Goal: Task Accomplishment & Management: Use online tool/utility

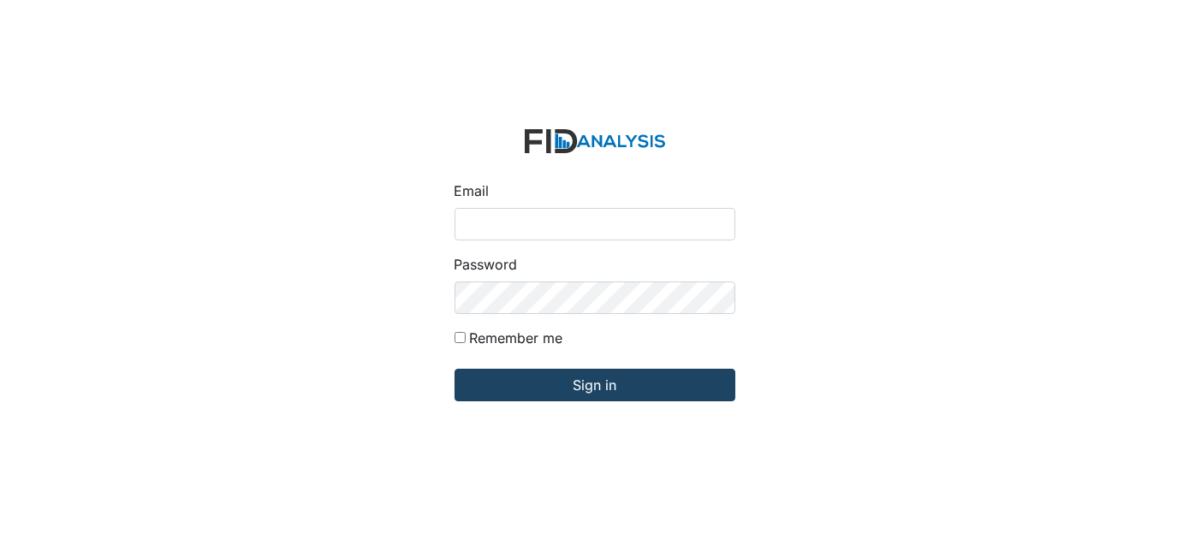
type input "[EMAIL_ADDRESS][DOMAIN_NAME]"
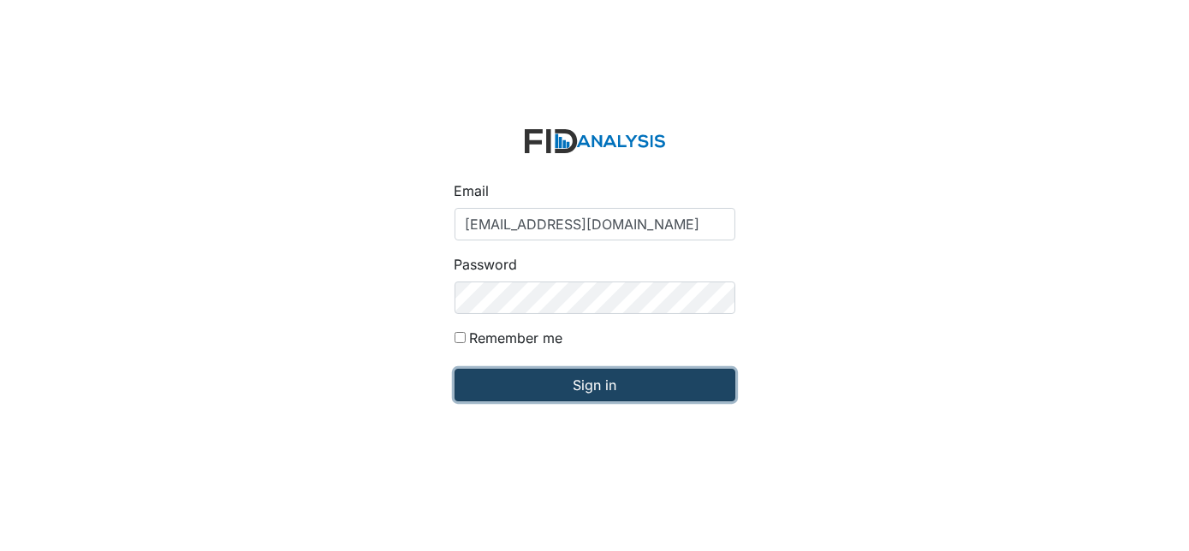
click at [586, 385] on input "Sign in" at bounding box center [595, 385] width 281 height 33
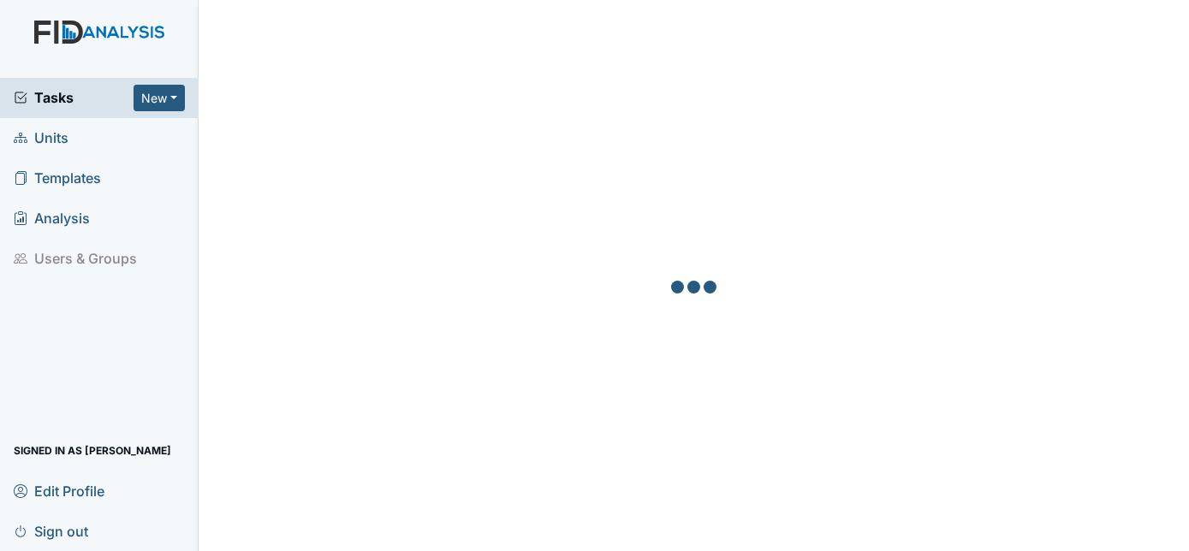
click at [57, 135] on span "Units" at bounding box center [41, 138] width 55 height 27
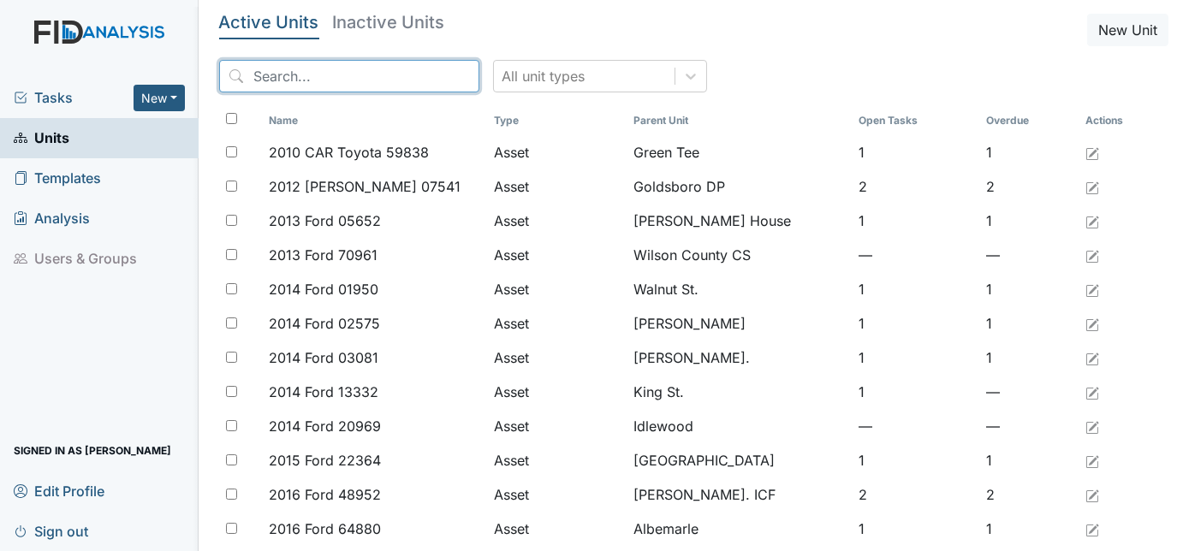
click at [300, 73] on input "search" at bounding box center [349, 76] width 260 height 33
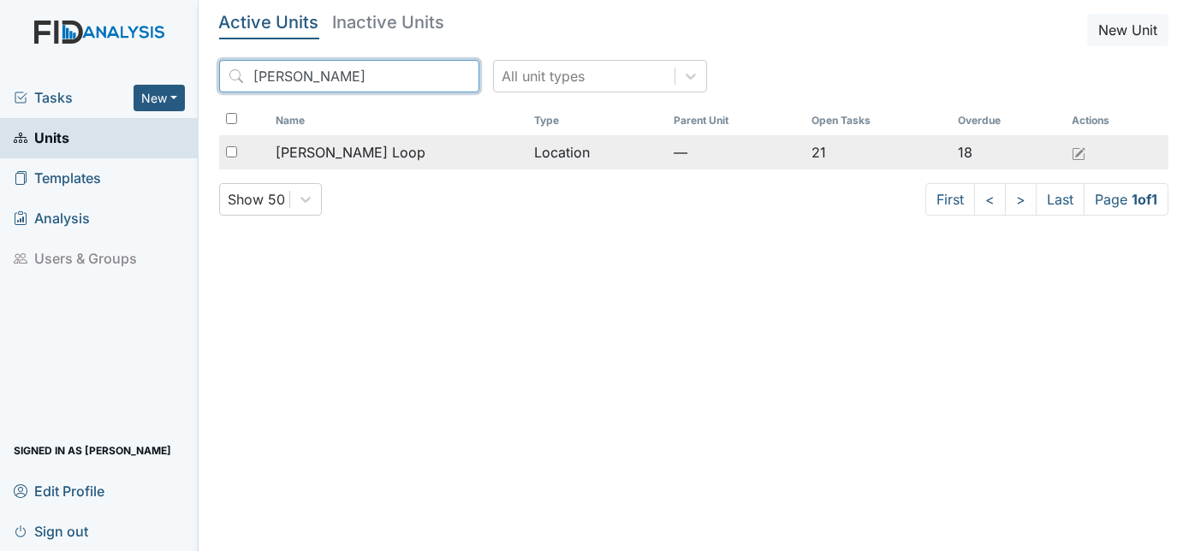
type input "McKeel"
click at [333, 164] on td "[PERSON_NAME] Loop" at bounding box center [398, 152] width 259 height 34
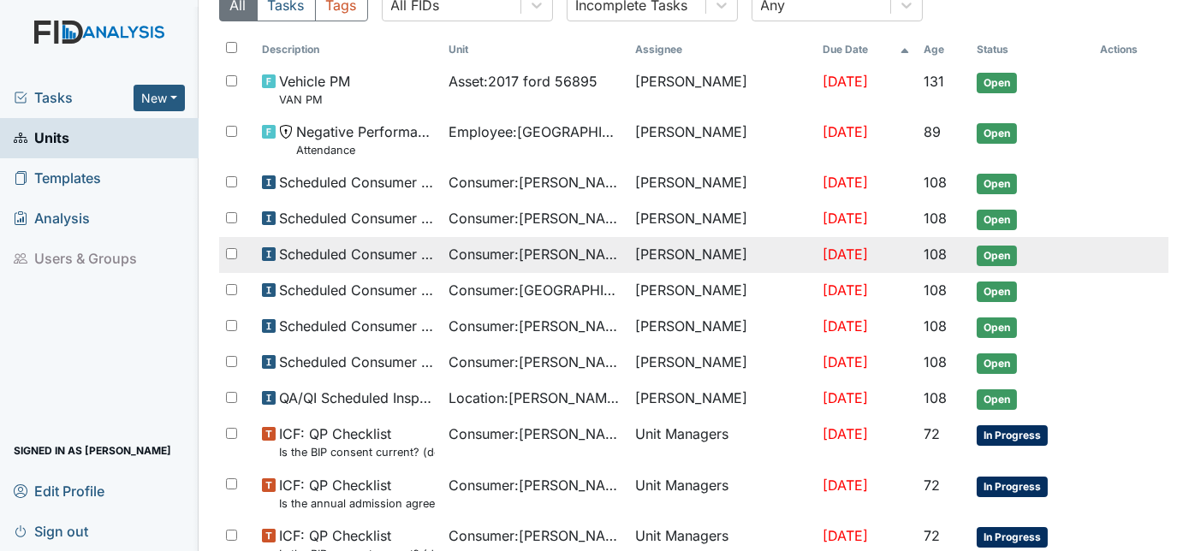
scroll to position [155, 0]
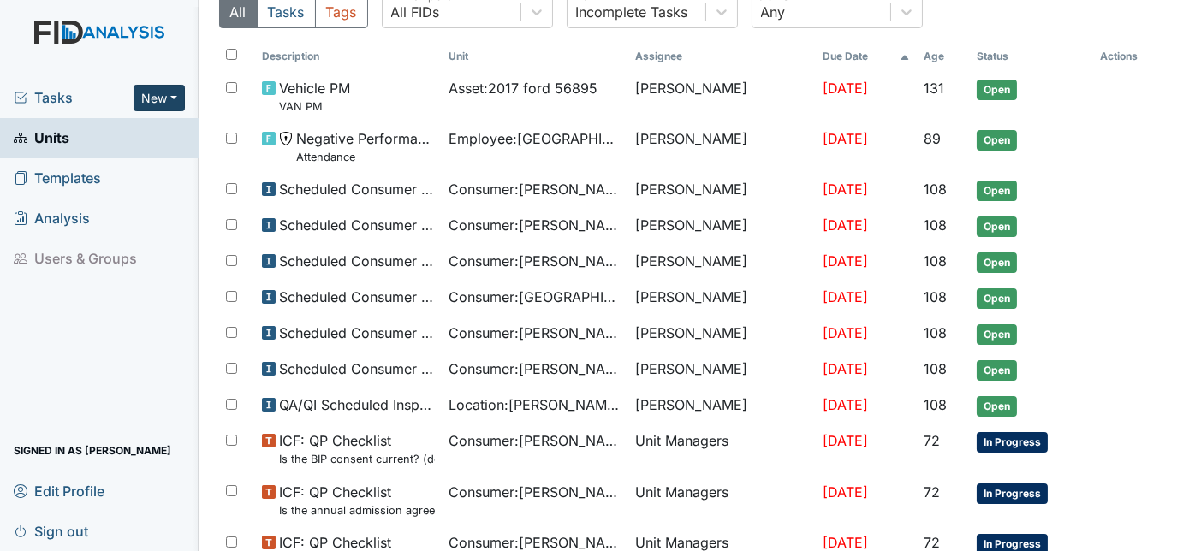
click at [159, 89] on button "New" at bounding box center [159, 98] width 51 height 27
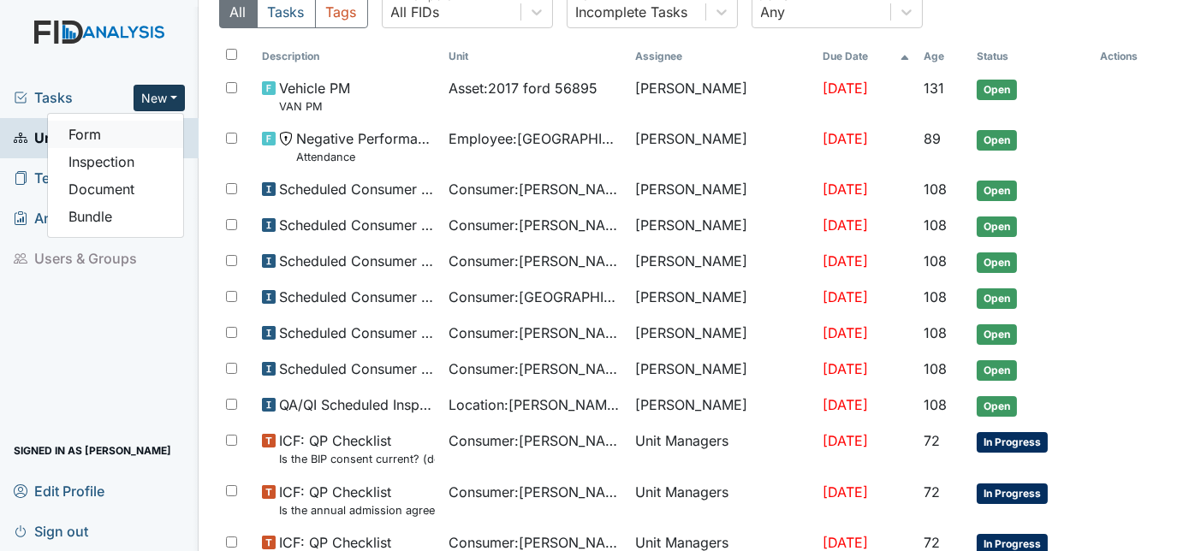
click at [112, 134] on link "Form" at bounding box center [115, 134] width 135 height 27
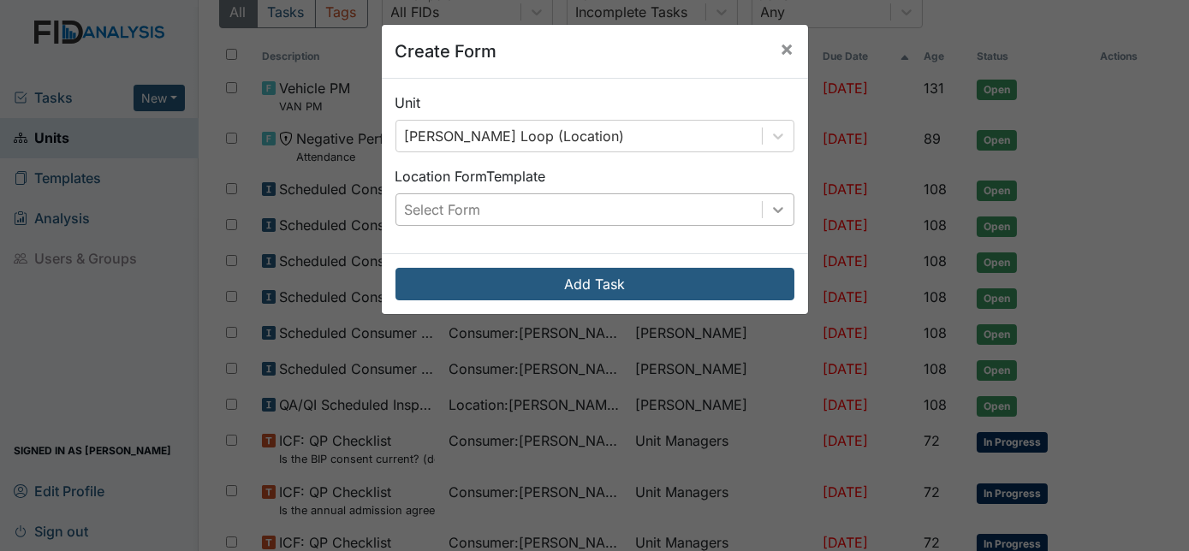
click at [770, 201] on icon at bounding box center [778, 209] width 17 height 17
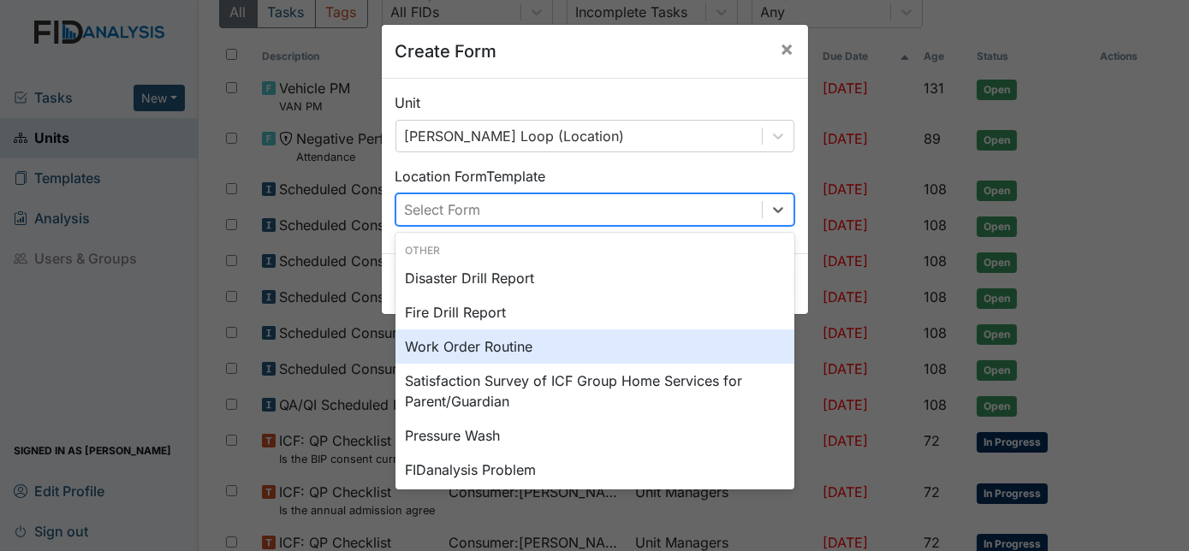
click at [480, 350] on div "Work Order Routine" at bounding box center [595, 347] width 399 height 34
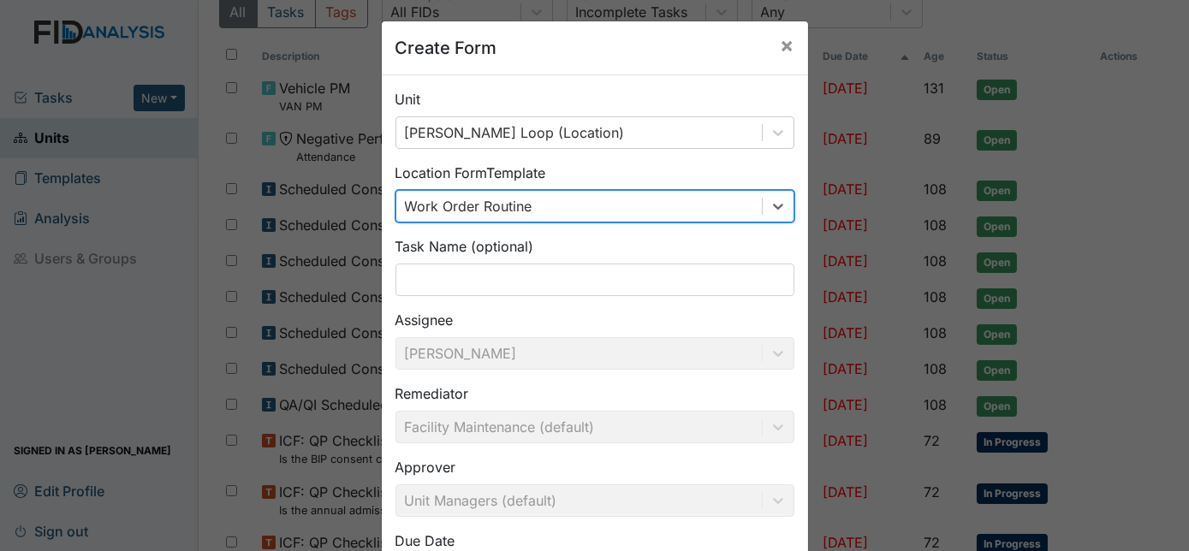
scroll to position [0, 0]
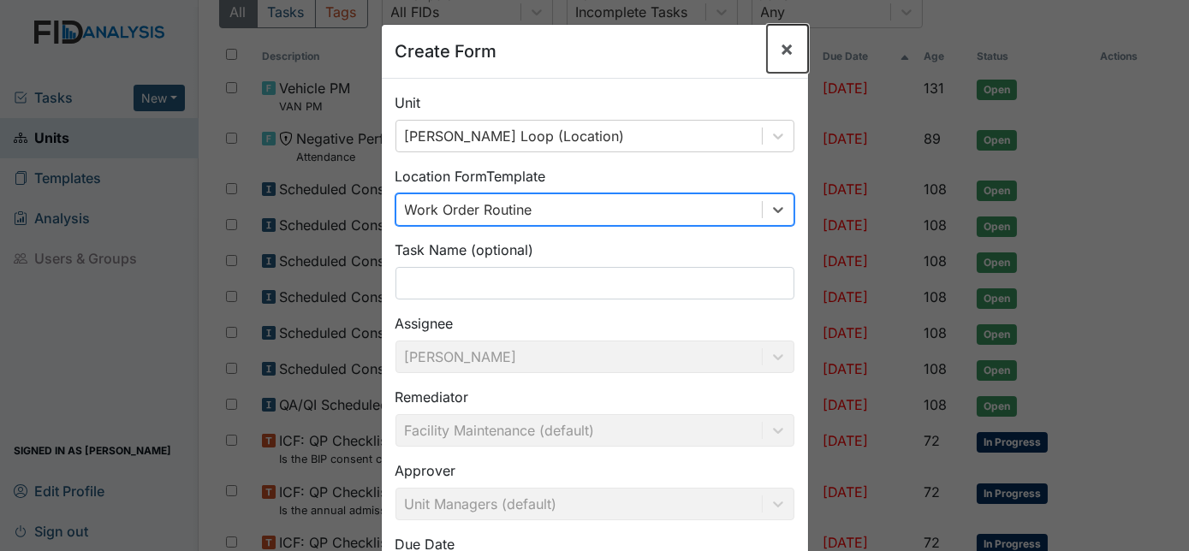
click at [783, 52] on span "×" at bounding box center [788, 48] width 14 height 25
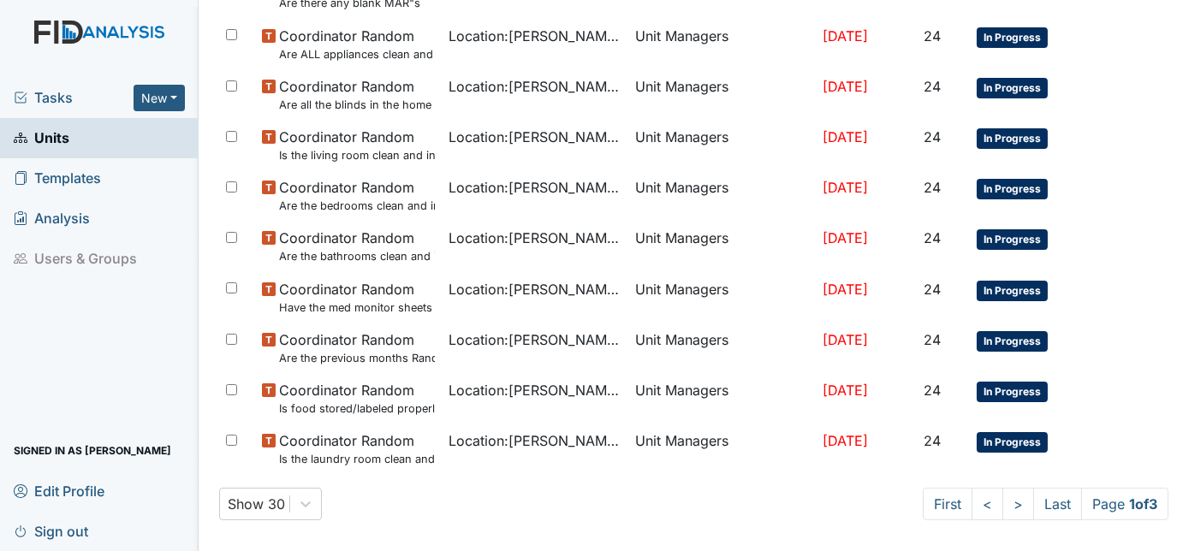
scroll to position [1174, 0]
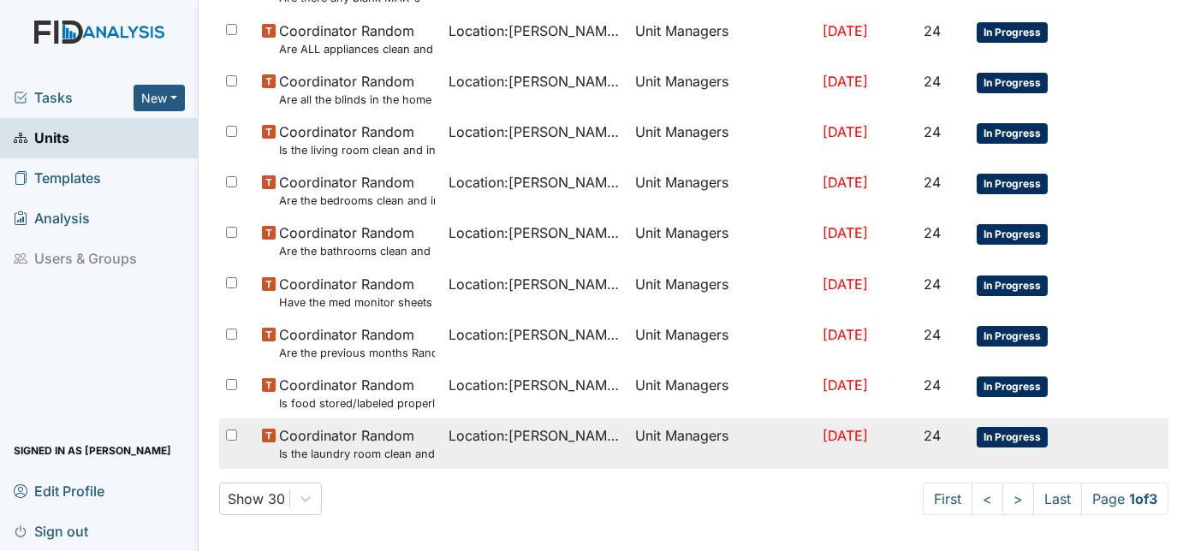
click at [384, 429] on span "Coordinator Random Is the laundry room clean and in good repair?" at bounding box center [357, 444] width 156 height 37
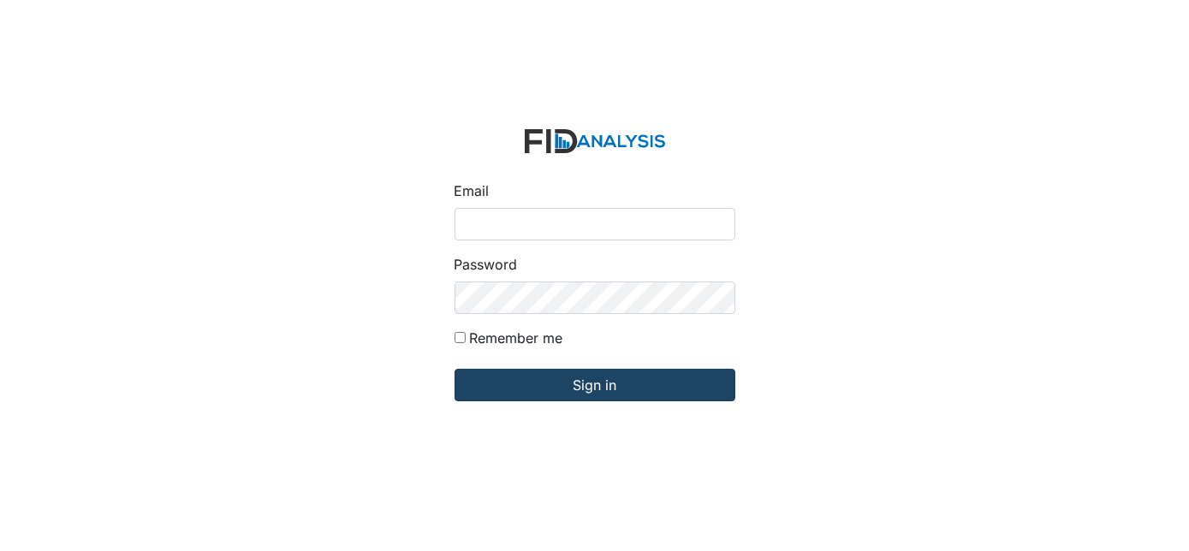
type input "[EMAIL_ADDRESS][DOMAIN_NAME]"
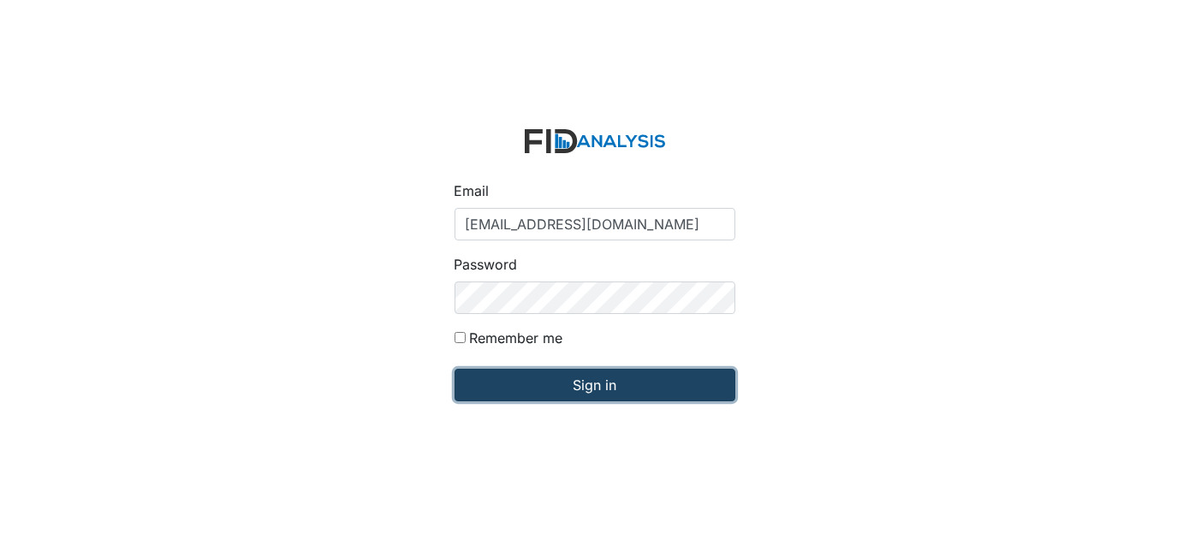
click at [562, 379] on input "Sign in" at bounding box center [595, 385] width 281 height 33
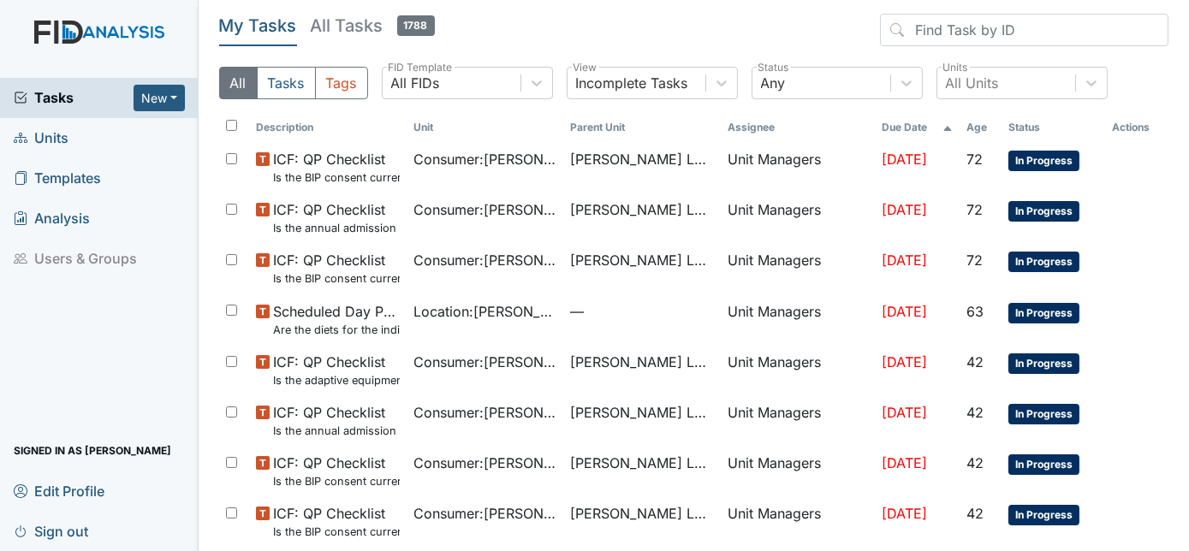
click at [75, 488] on span "Edit Profile" at bounding box center [59, 491] width 91 height 27
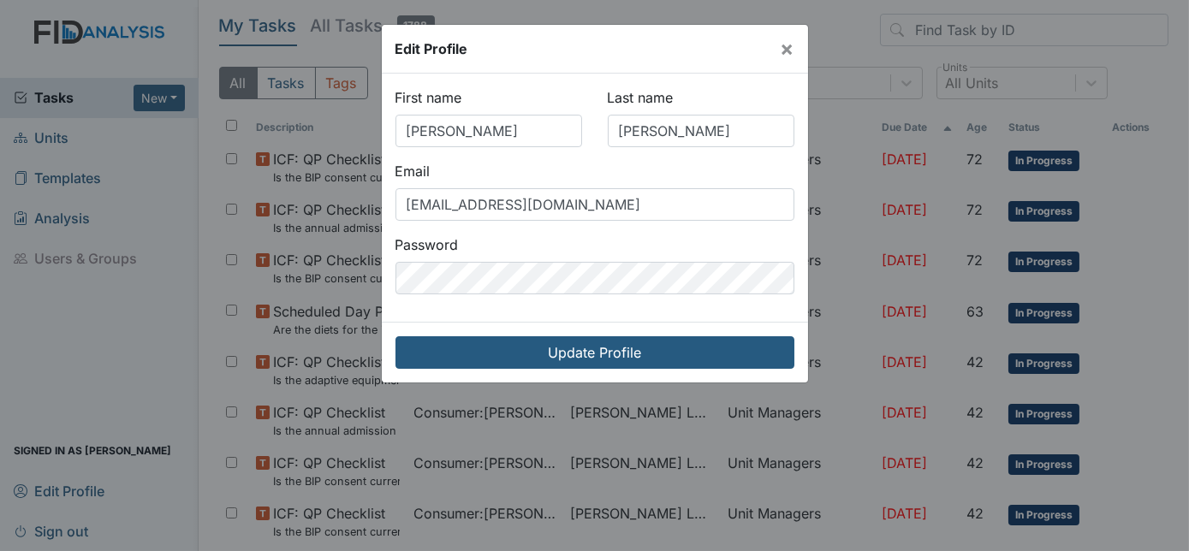
click at [75, 488] on div "Edit Profile × Your profile has been updated. First name [PERSON_NAME] Last nam…" at bounding box center [594, 275] width 1189 height 551
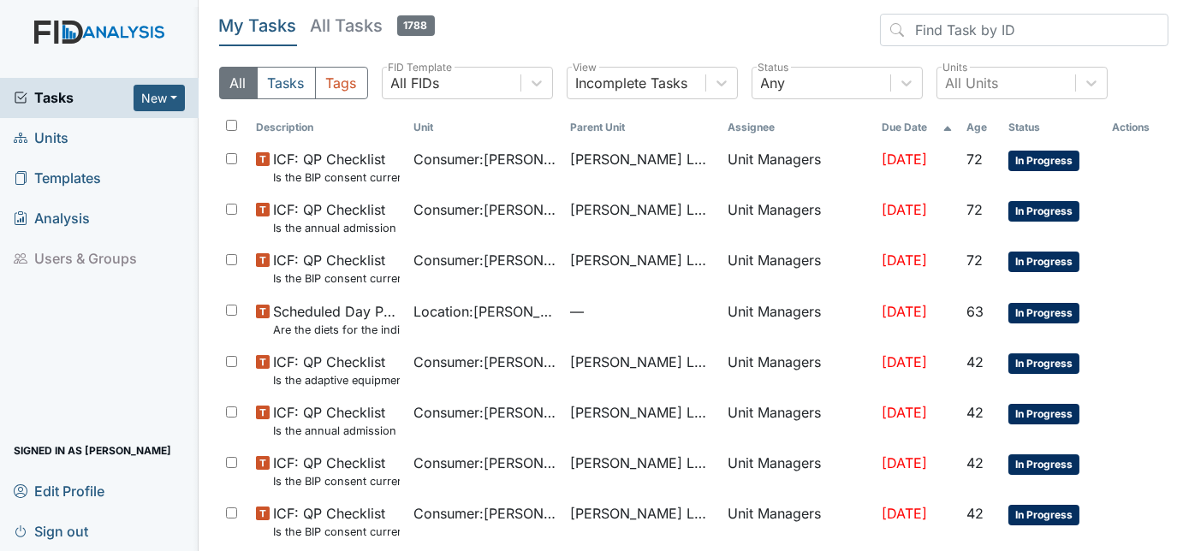
click at [75, 488] on span "Edit Profile" at bounding box center [59, 491] width 91 height 27
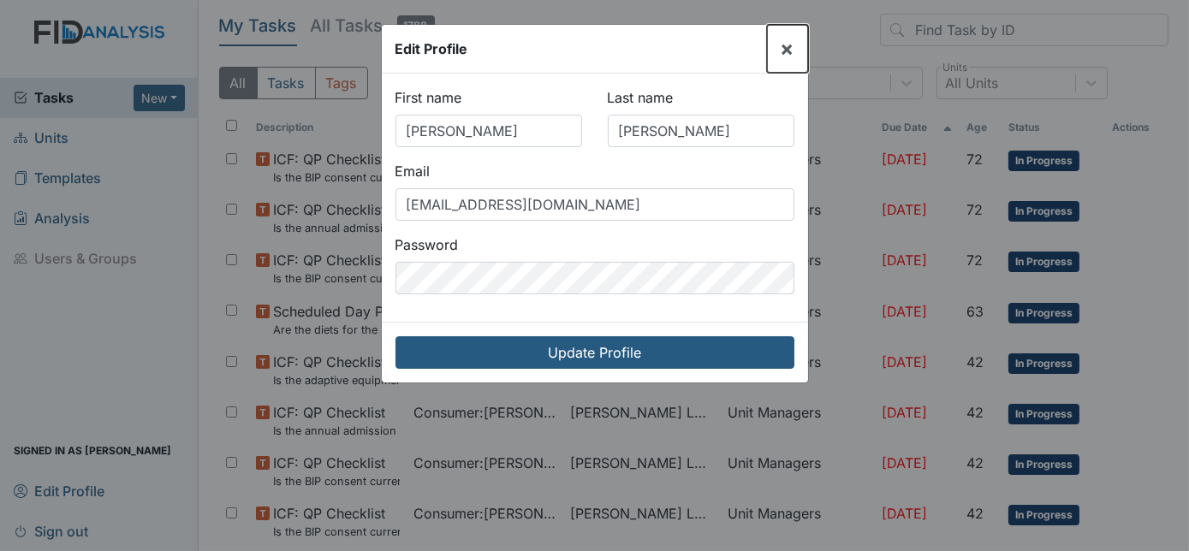
click at [787, 56] on span "×" at bounding box center [788, 48] width 14 height 25
